Goal: Entertainment & Leisure: Consume media (video, audio)

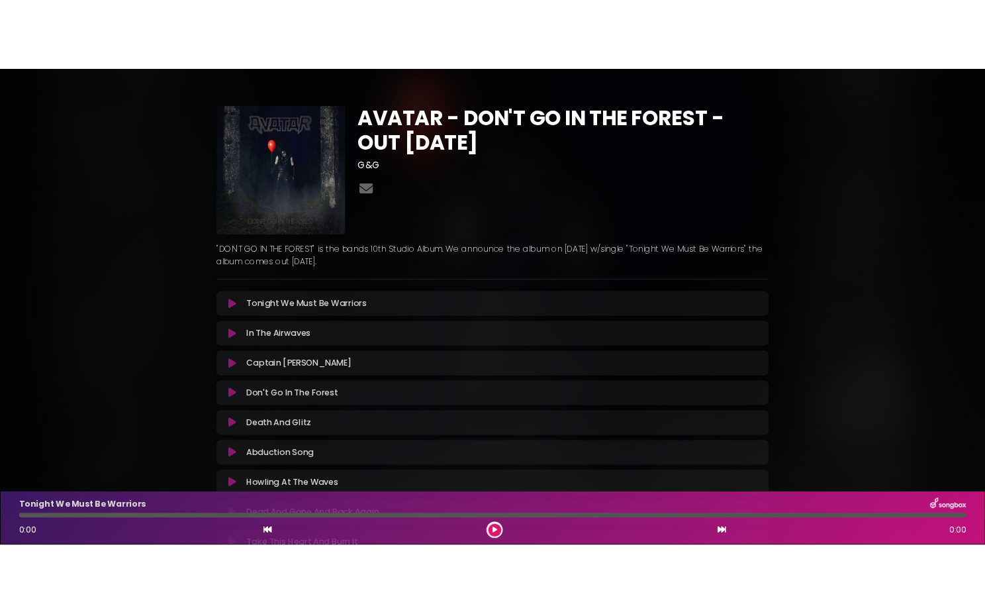
scroll to position [204, 0]
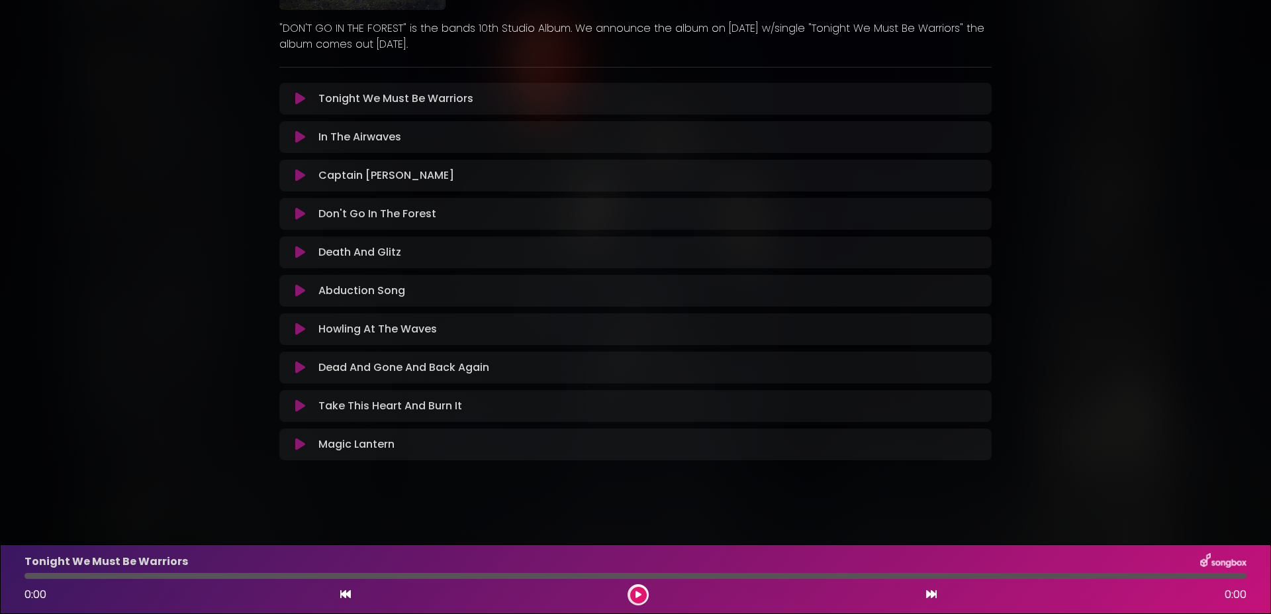
click at [104, 172] on div "AVATAR - DON'T GO IN THE FOREST - OUT [DATE] G&G" at bounding box center [635, 147] width 1271 height 671
click at [295, 100] on icon at bounding box center [300, 98] width 10 height 13
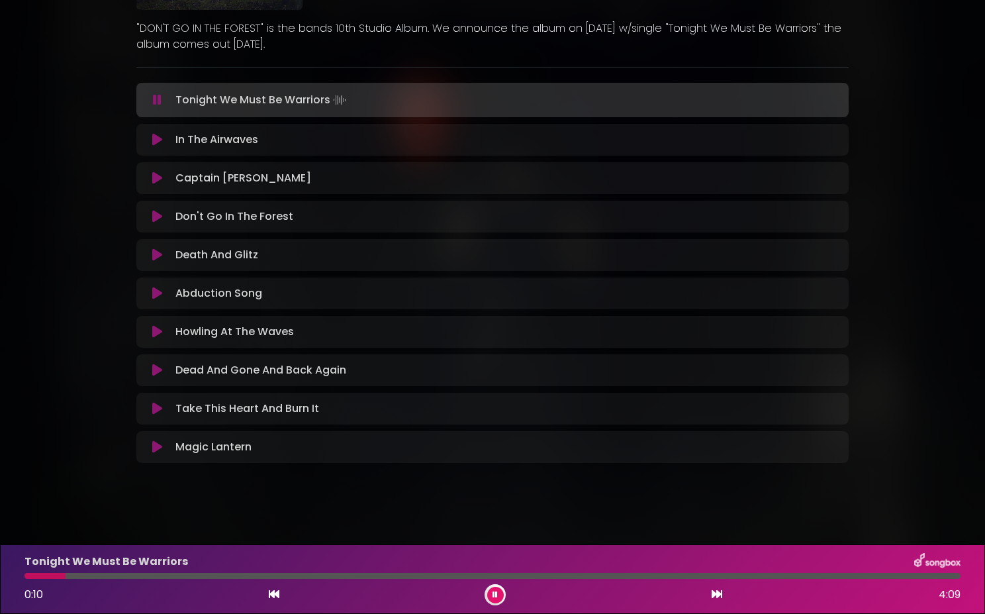
click at [152, 141] on icon at bounding box center [157, 139] width 10 height 13
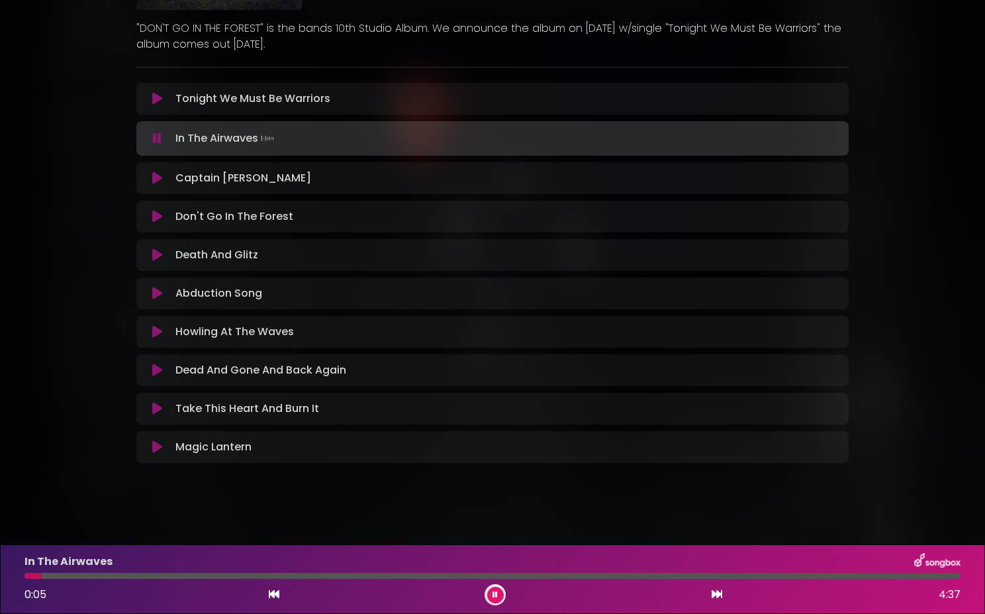
click at [152, 178] on icon at bounding box center [157, 177] width 10 height 13
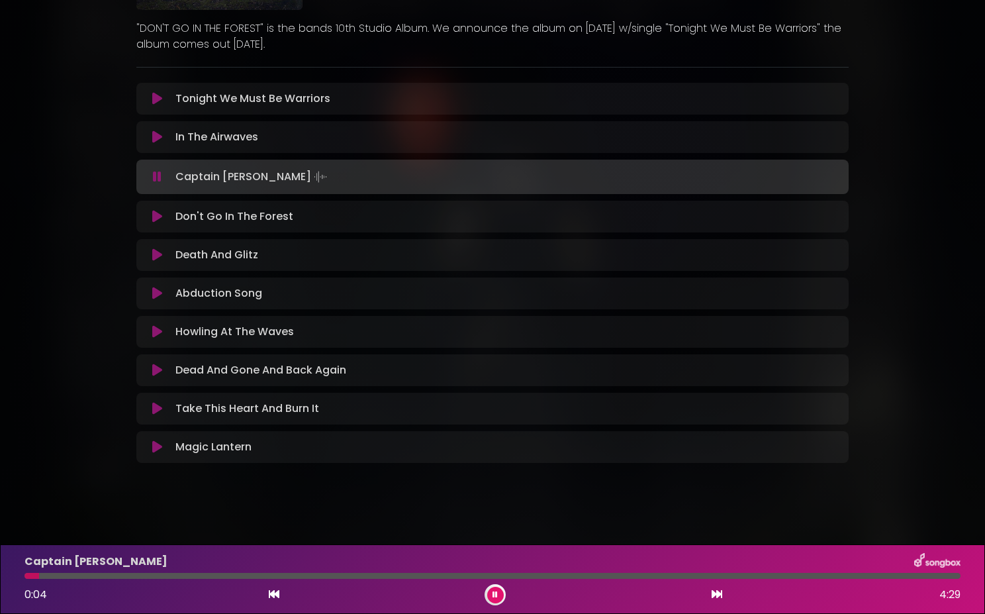
click at [152, 219] on icon at bounding box center [157, 216] width 10 height 13
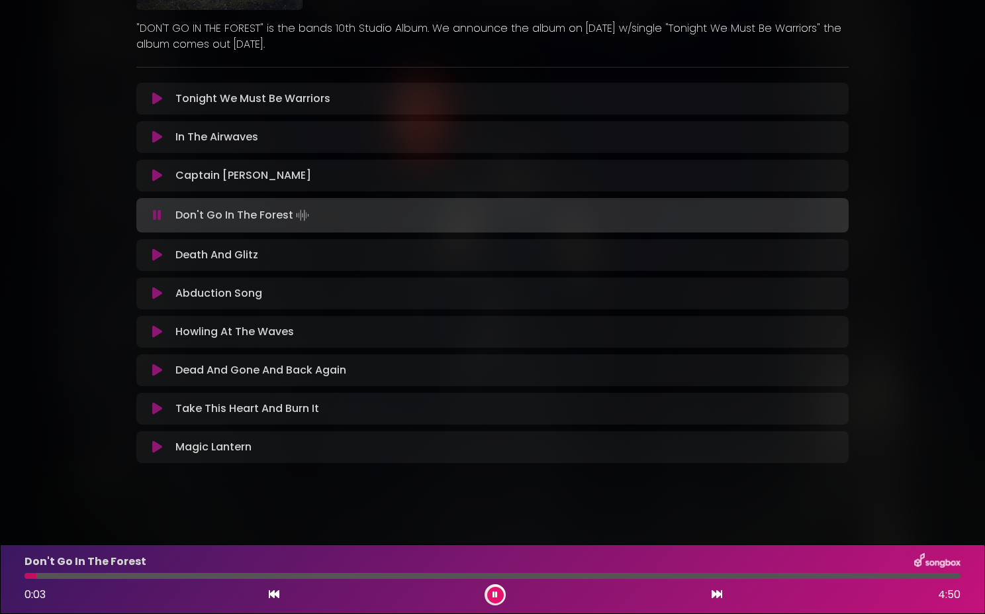
click at [152, 255] on icon at bounding box center [157, 254] width 10 height 13
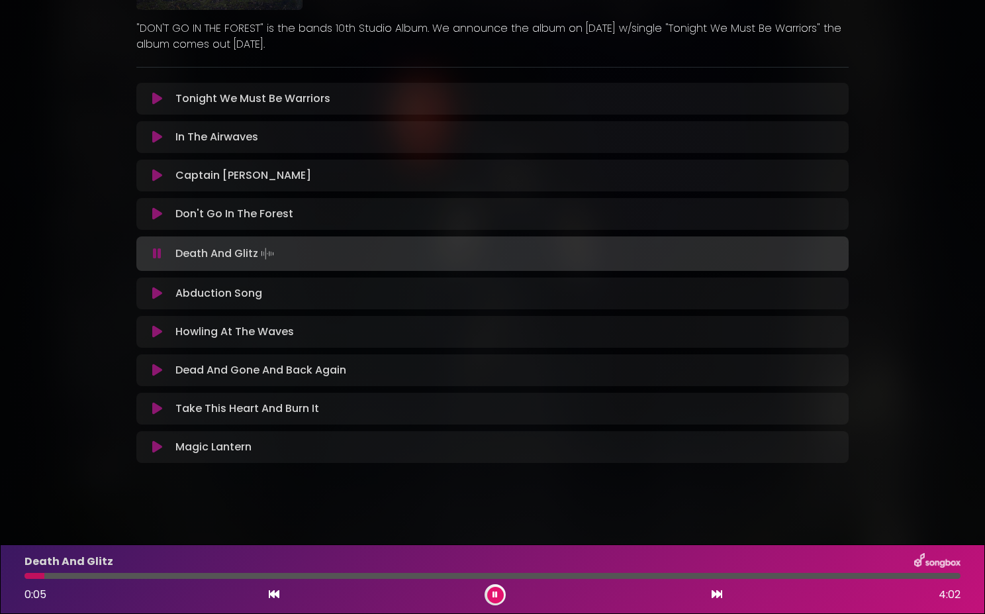
click at [157, 292] on button at bounding box center [157, 293] width 26 height 13
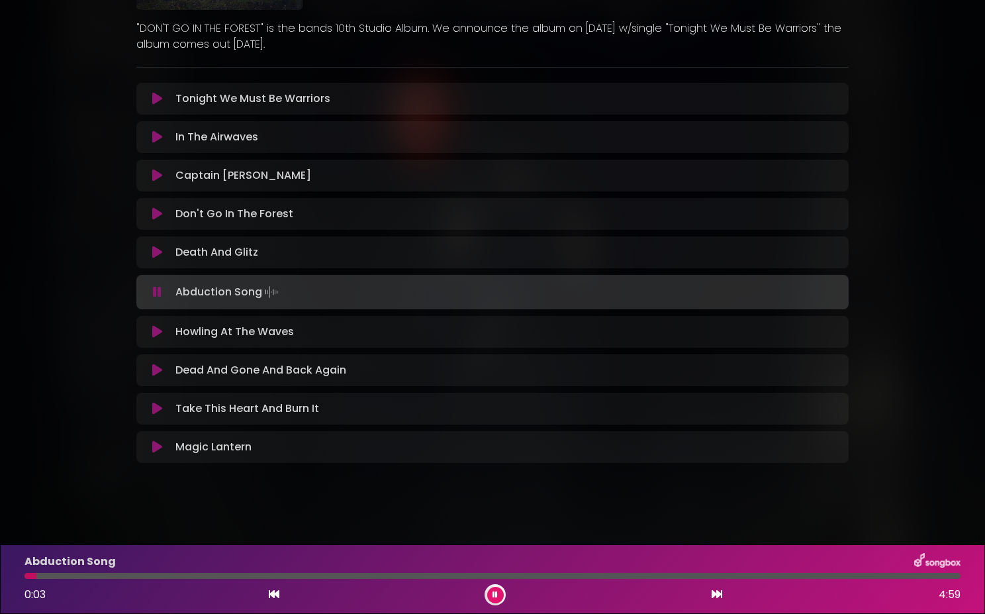
click at [152, 334] on icon at bounding box center [157, 331] width 10 height 13
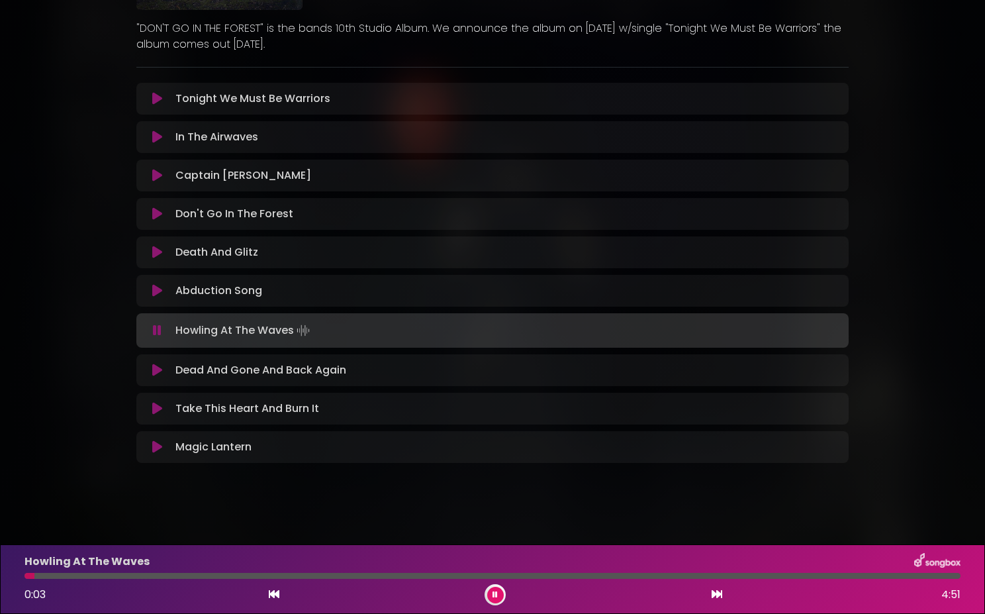
click at [153, 371] on icon at bounding box center [157, 369] width 10 height 13
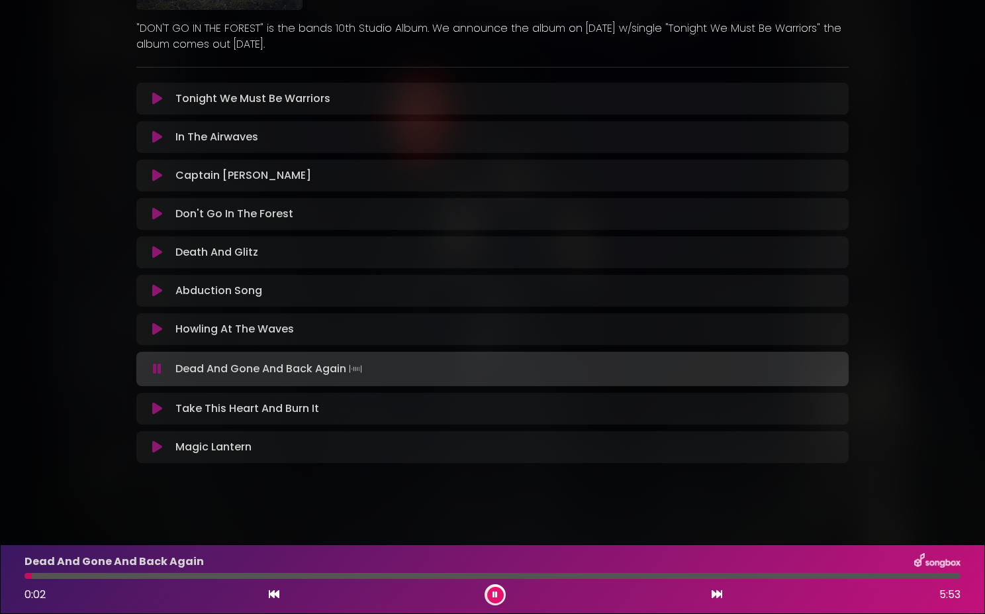
click at [152, 410] on icon at bounding box center [157, 408] width 10 height 13
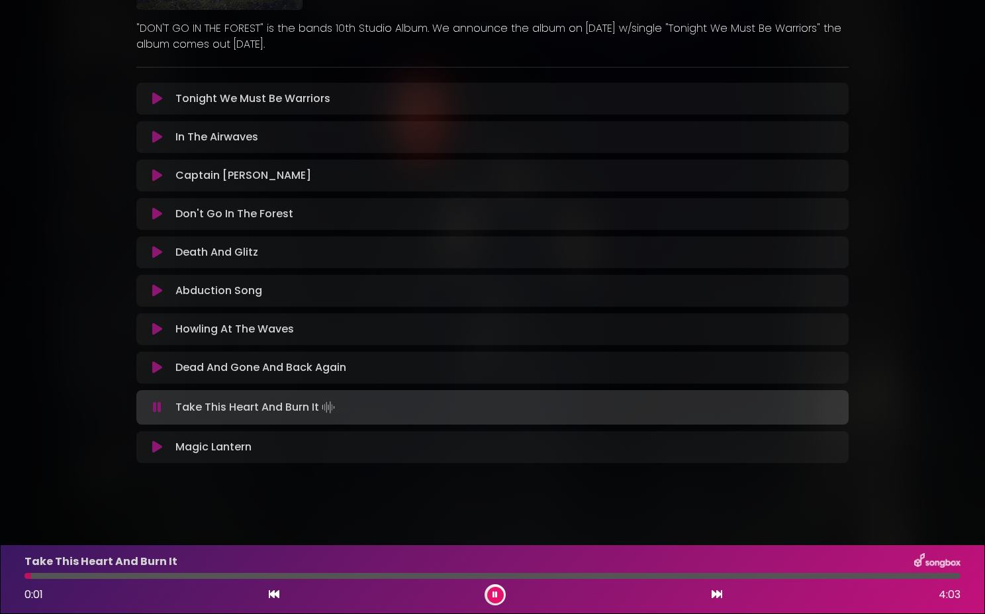
click at [152, 448] on icon at bounding box center [157, 446] width 10 height 13
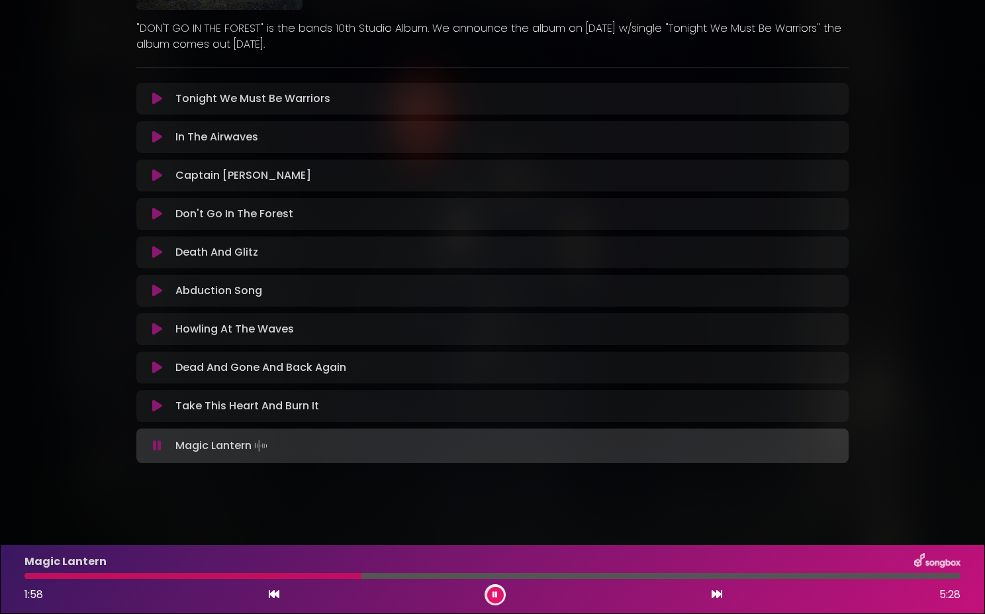
scroll to position [0, 0]
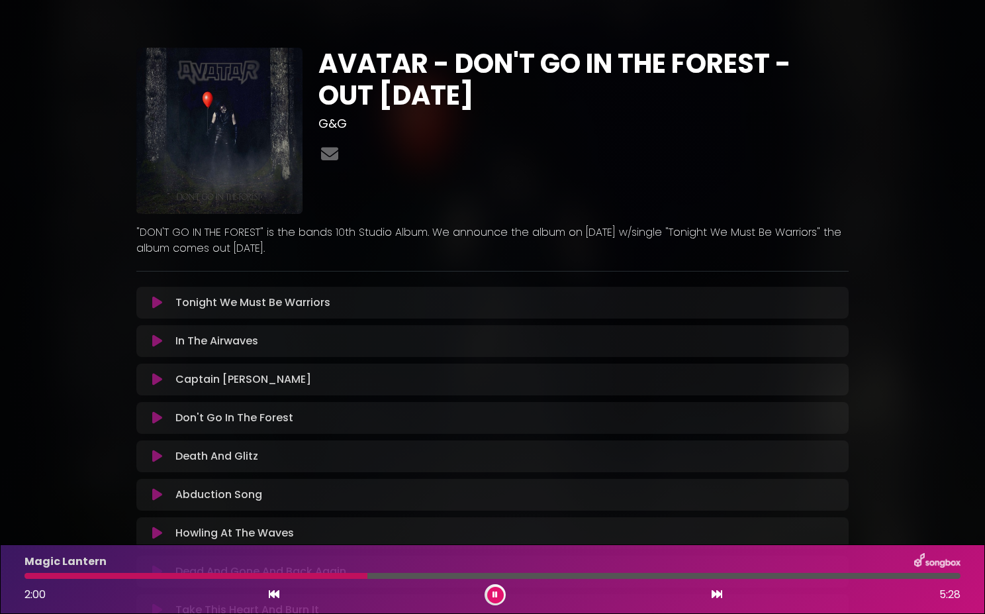
click at [207, 114] on img at bounding box center [219, 131] width 166 height 166
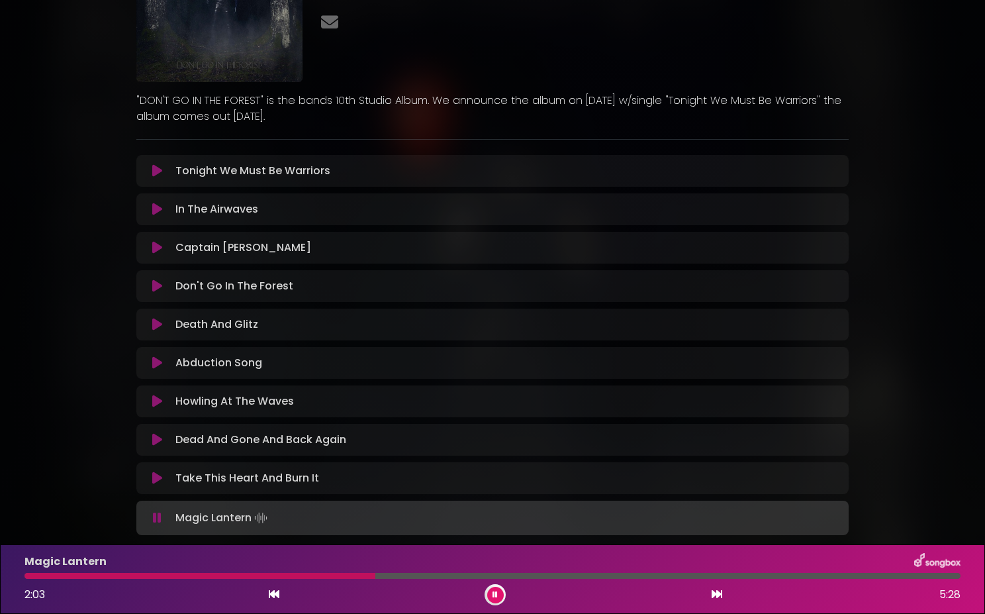
scroll to position [167, 0]
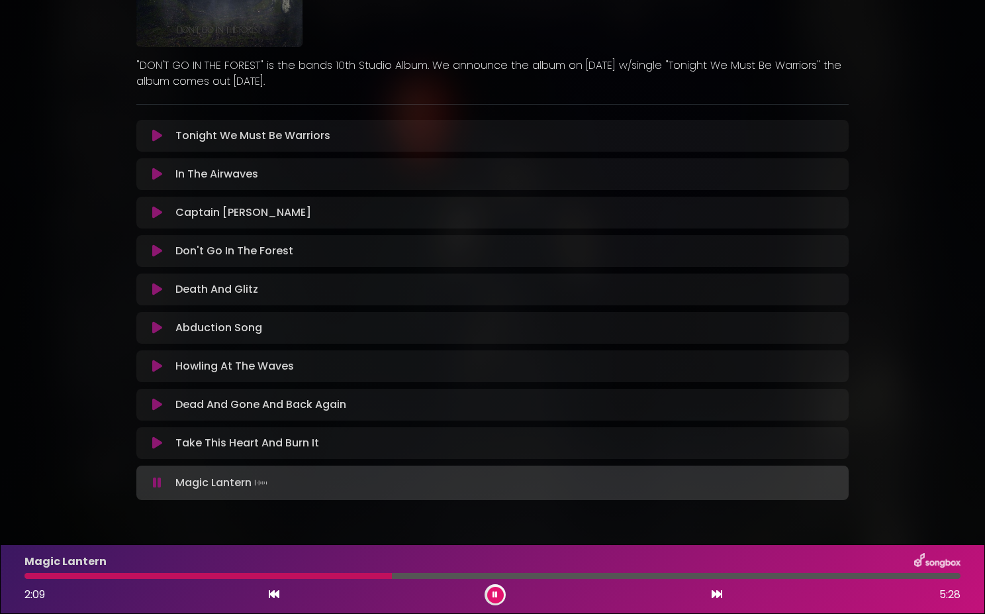
drag, startPoint x: 324, startPoint y: 137, endPoint x: 169, endPoint y: 134, distance: 155.0
click at [170, 134] on div "Tonight We Must Be Warriors Loading Track..." at bounding box center [505, 136] width 671 height 16
copy p "Tonight We Must Be Warriors"
drag, startPoint x: 254, startPoint y: 173, endPoint x: 167, endPoint y: 173, distance: 86.1
click at [170, 173] on div "In The Airwaves Loading Track..." at bounding box center [505, 174] width 671 height 16
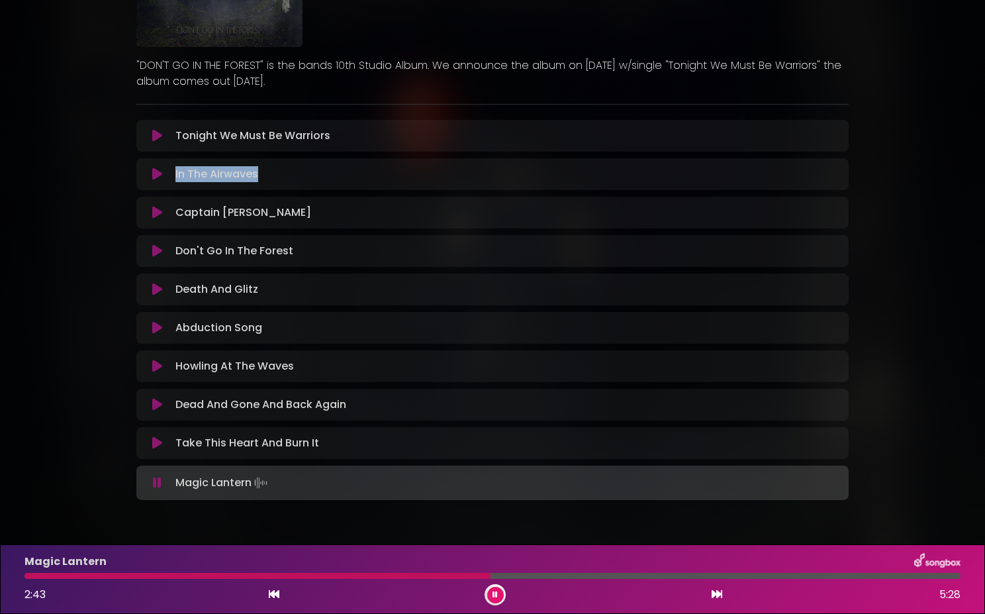
copy p "In The Airwaves"
drag, startPoint x: 289, startPoint y: 254, endPoint x: 172, endPoint y: 252, distance: 116.5
click at [172, 252] on div "Don't Go In The Forest Loading Track..." at bounding box center [505, 251] width 671 height 16
copy p "Don't Go In The Forest"
drag, startPoint x: 265, startPoint y: 289, endPoint x: 171, endPoint y: 287, distance: 94.0
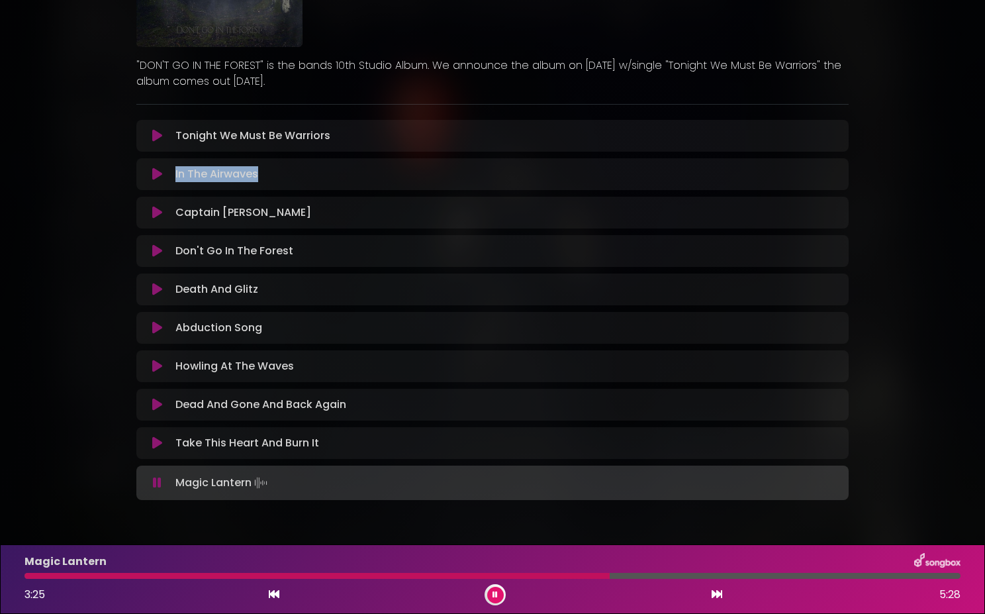
click at [171, 287] on div "Death And Glitz Loading Track..." at bounding box center [505, 289] width 671 height 16
copy p "Death And Glitz"
drag, startPoint x: 261, startPoint y: 332, endPoint x: 172, endPoint y: 327, distance: 88.8
click at [172, 327] on div "Abduction Song Loading Track..." at bounding box center [505, 328] width 671 height 16
copy p "Abduction Song"
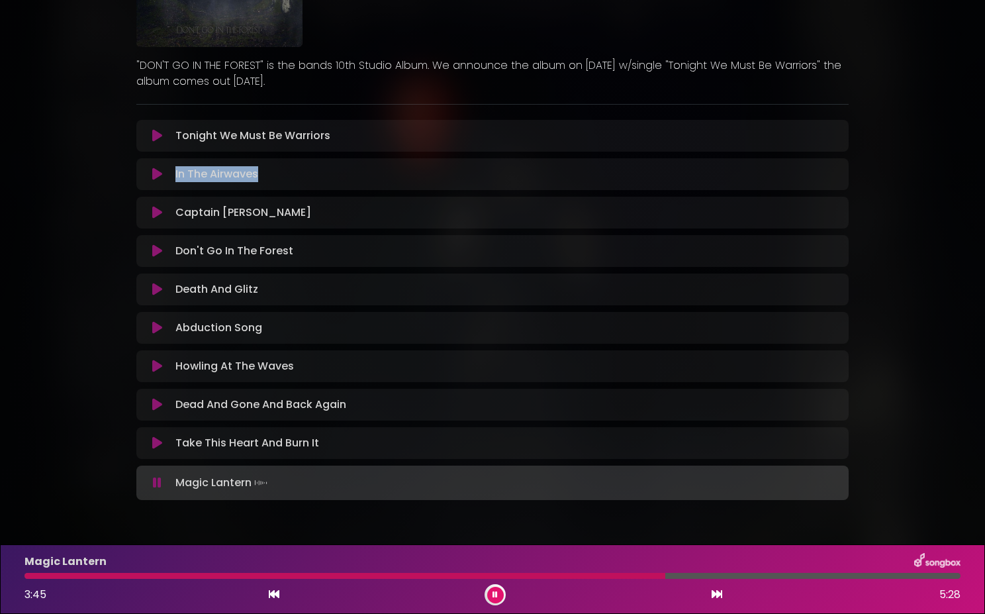
drag, startPoint x: 293, startPoint y: 363, endPoint x: 169, endPoint y: 361, distance: 123.8
click at [170, 361] on div "Howling At The Waves Loading Track..." at bounding box center [505, 366] width 671 height 16
copy p "Howling At The Waves"
drag, startPoint x: 358, startPoint y: 405, endPoint x: 173, endPoint y: 408, distance: 185.4
click at [173, 408] on div "Dead And Gone And Back Again Loading Track..." at bounding box center [505, 405] width 671 height 16
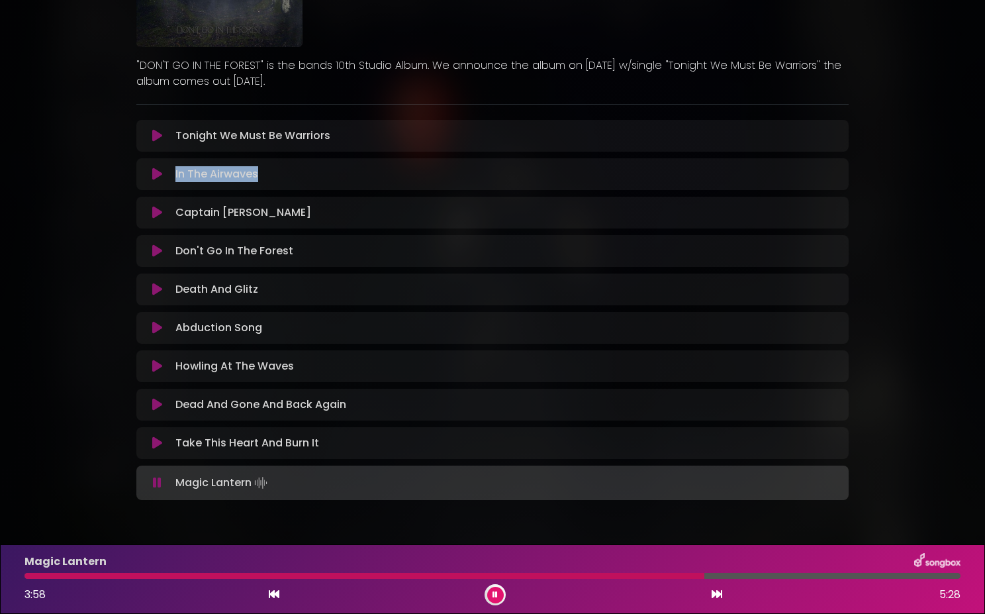
copy p "Dead And Gone And Back Again"
drag, startPoint x: 322, startPoint y: 446, endPoint x: 167, endPoint y: 446, distance: 154.9
click at [170, 446] on div "Take This Heart And Burn It Loading Track..." at bounding box center [505, 443] width 671 height 16
copy p "Take This Heart And Burn It"
